Goal: Obtain resource: Download file/media

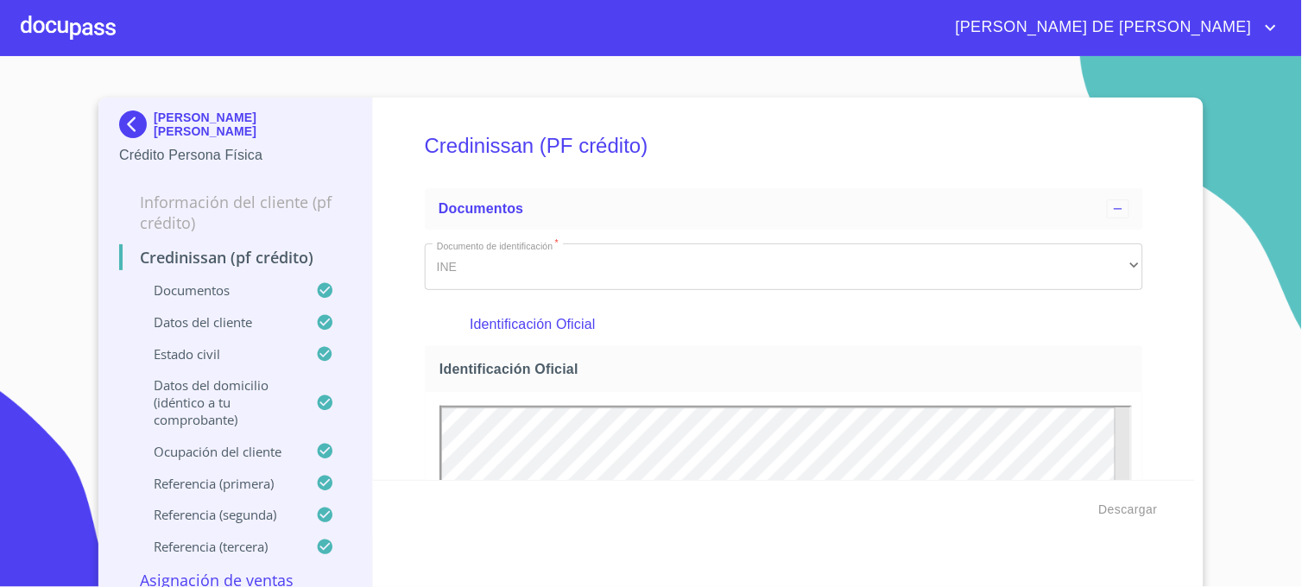
click at [121, 126] on img at bounding box center [136, 125] width 35 height 28
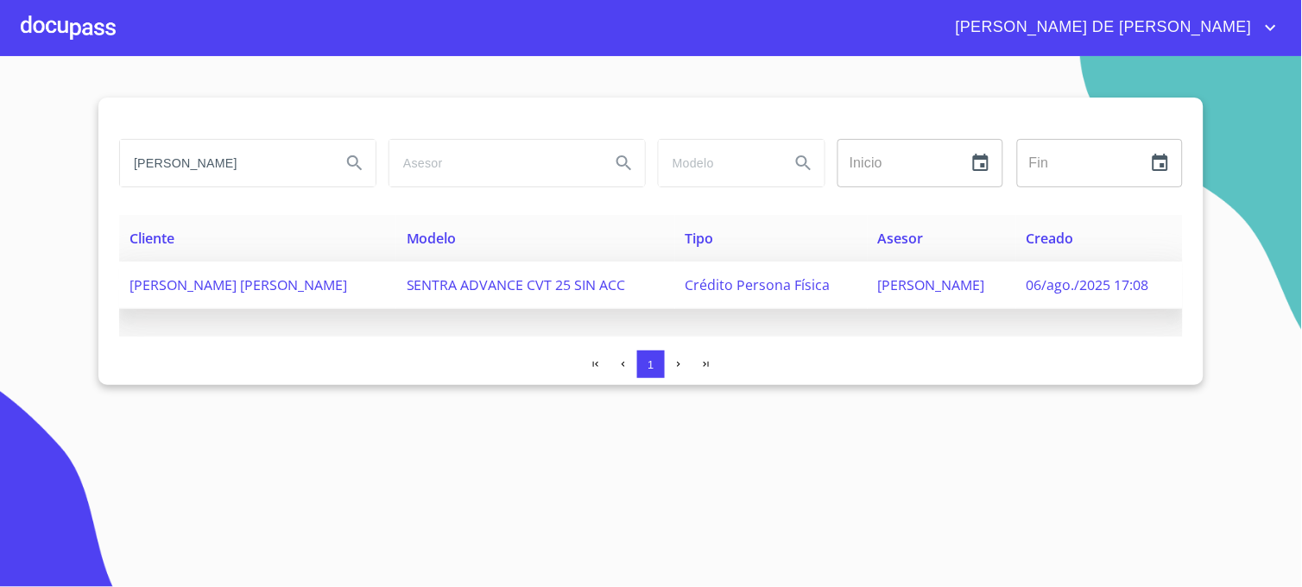
click at [937, 289] on span "[PERSON_NAME]" at bounding box center [931, 284] width 107 height 19
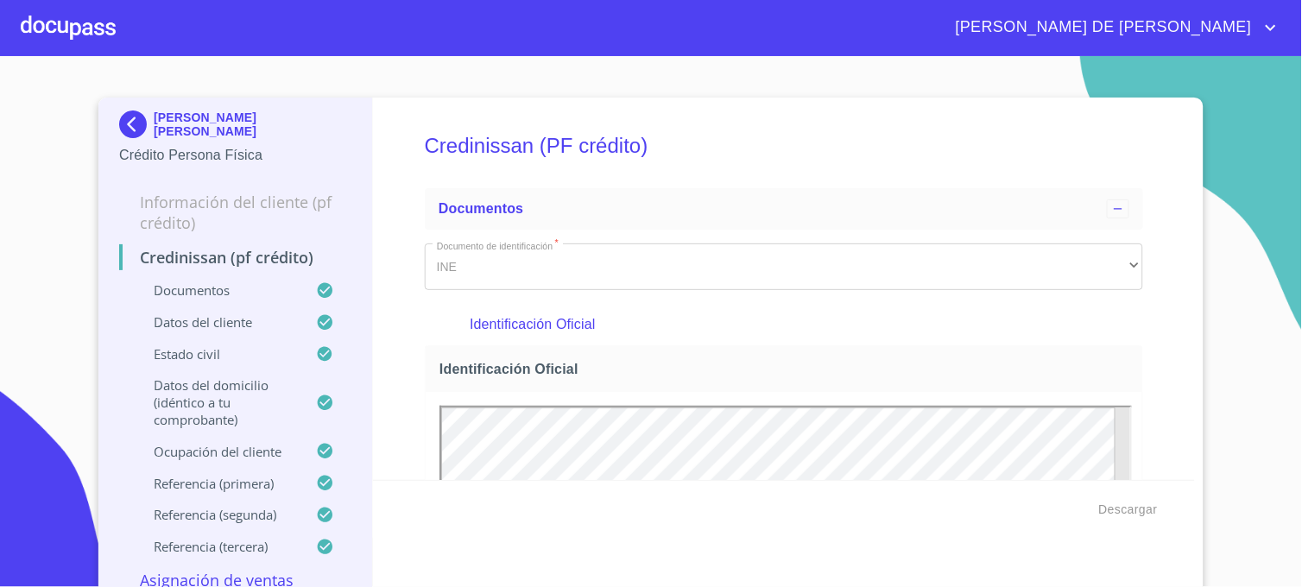
click at [122, 130] on img at bounding box center [136, 125] width 35 height 28
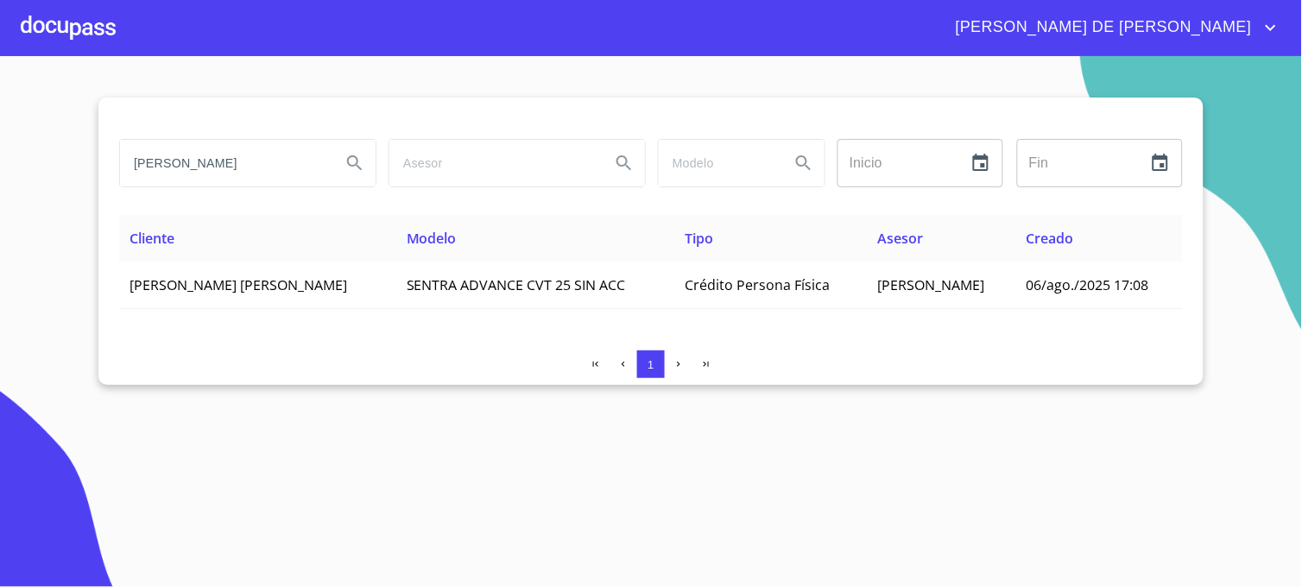
drag, startPoint x: 279, startPoint y: 158, endPoint x: 100, endPoint y: 160, distance: 178.7
click at [100, 160] on div "[PERSON_NAME] Inicio ​ Fin ​ Cliente Modelo Tipo Asesor Creado [PERSON_NAME] [P…" at bounding box center [650, 241] width 1105 height 287
type input "[PERSON_NAME]"
click at [351, 166] on icon "Search" at bounding box center [354, 162] width 15 height 15
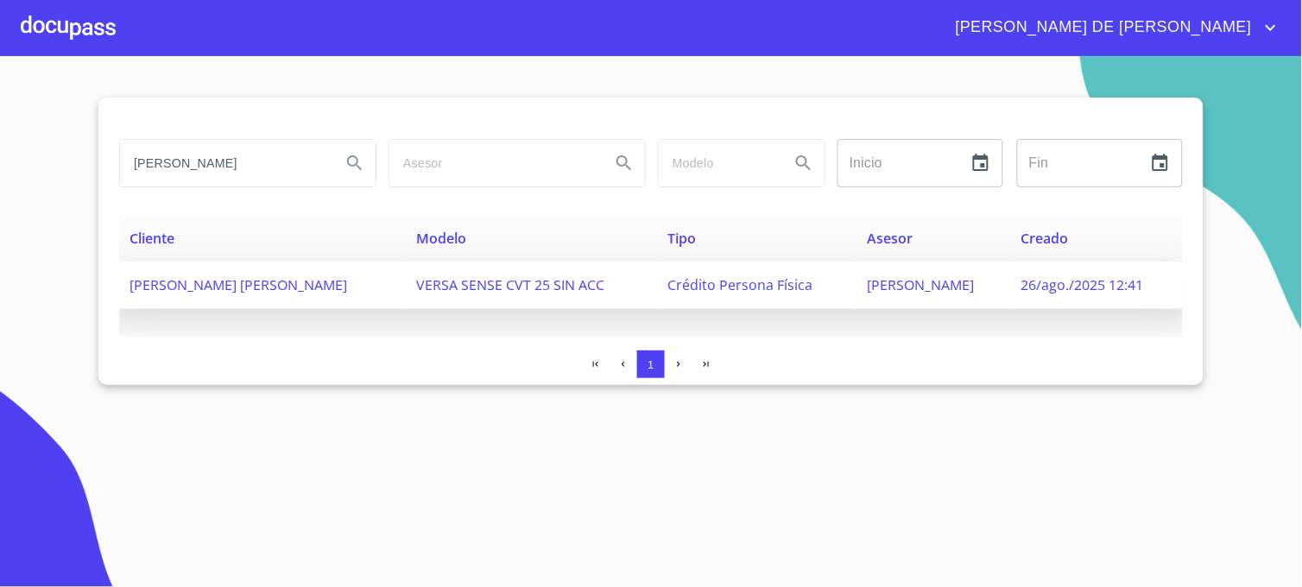
click at [867, 289] on span "[PERSON_NAME]" at bounding box center [920, 284] width 107 height 19
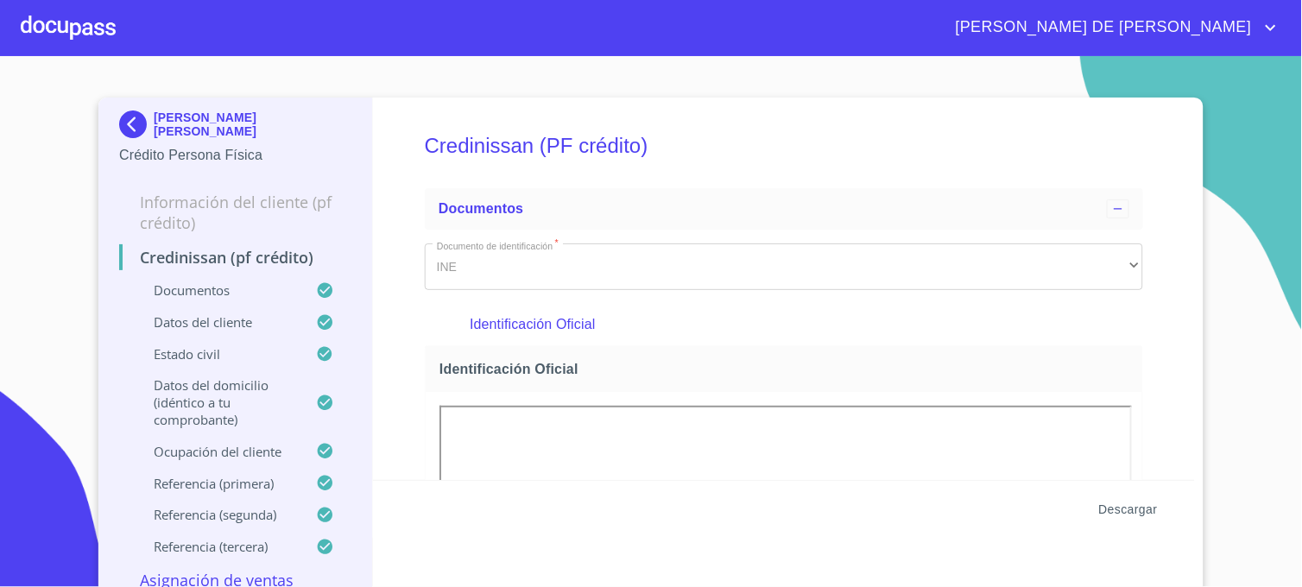
click at [1135, 509] on span "Descargar" at bounding box center [1128, 510] width 59 height 22
drag, startPoint x: 1194, startPoint y: 69, endPoint x: 1172, endPoint y: 86, distance: 28.3
click at [1194, 69] on section "ANA PAULA IBARRA FLORES Crédito Persona Física Información del cliente (PF créd…" at bounding box center [651, 321] width 1302 height 531
